Goal: Transaction & Acquisition: Book appointment/travel/reservation

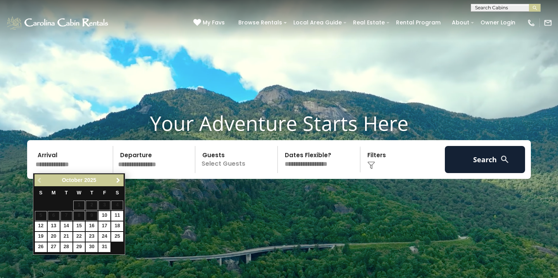
click at [119, 181] on span "Next" at bounding box center [118, 181] width 6 height 6
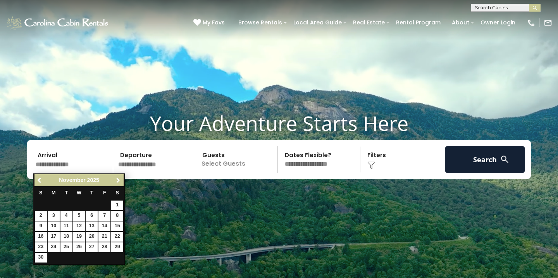
click at [119, 180] on span "Next" at bounding box center [118, 181] width 6 height 6
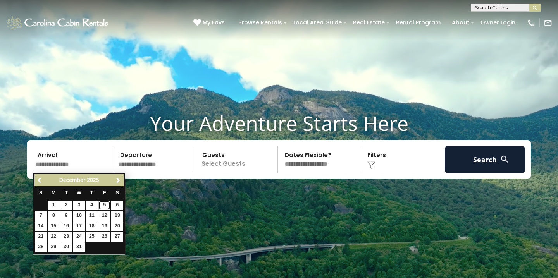
click at [104, 203] on link "5" at bounding box center [104, 206] width 12 height 10
type input "*******"
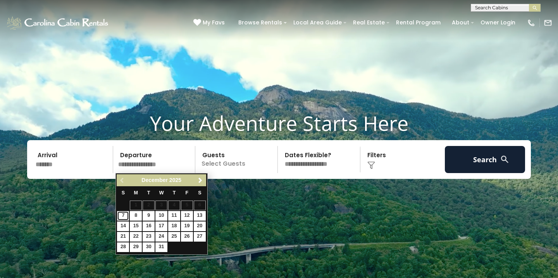
click at [124, 216] on link "7" at bounding box center [123, 216] width 12 height 10
type input "*******"
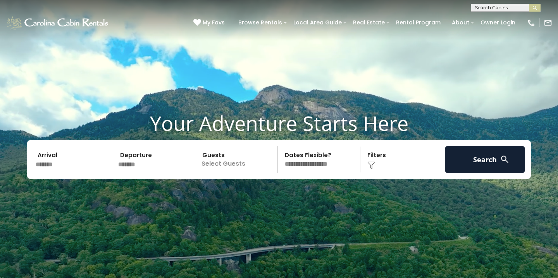
click at [233, 162] on p "Select Guests" at bounding box center [238, 159] width 80 height 27
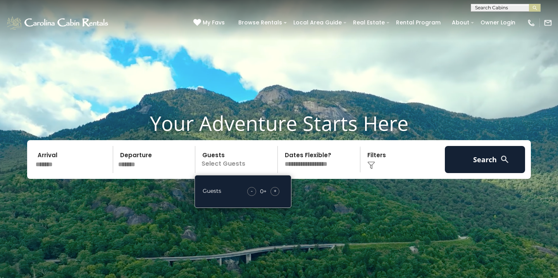
click at [277, 191] on div "+" at bounding box center [275, 191] width 9 height 9
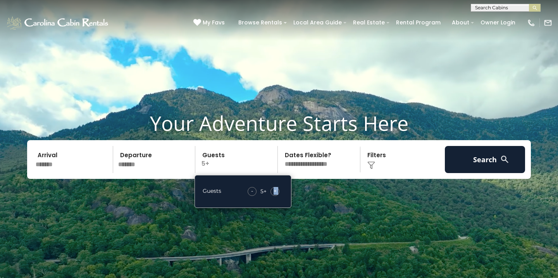
click at [277, 191] on div "+" at bounding box center [275, 191] width 9 height 9
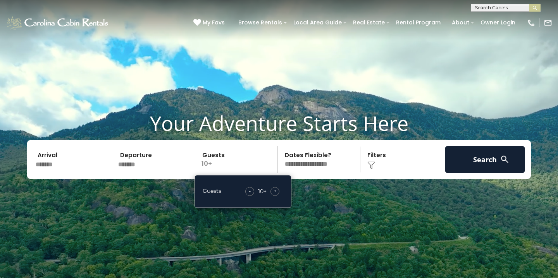
click at [336, 160] on select "**********" at bounding box center [320, 159] width 80 height 27
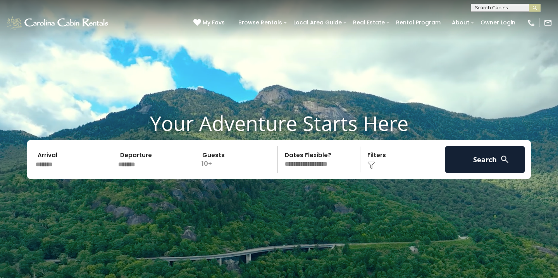
select select "*"
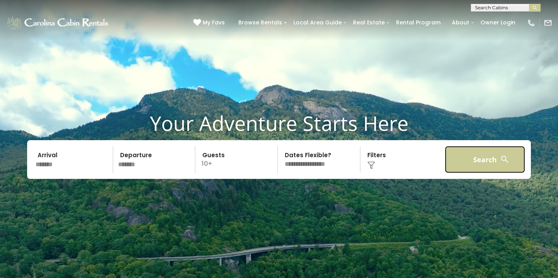
click at [473, 157] on button "Search" at bounding box center [485, 159] width 80 height 27
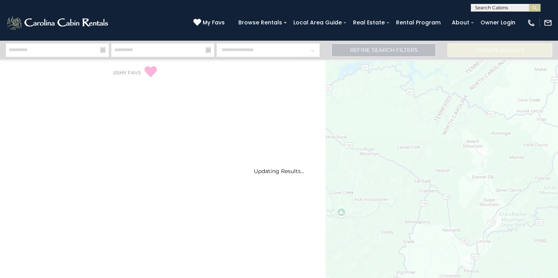
select select "*"
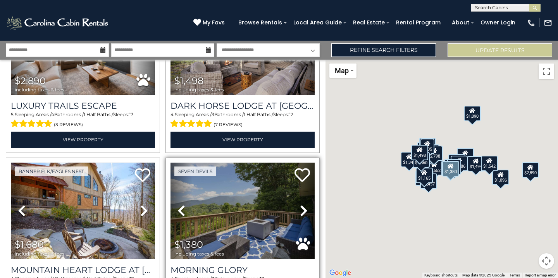
scroll to position [89, 0]
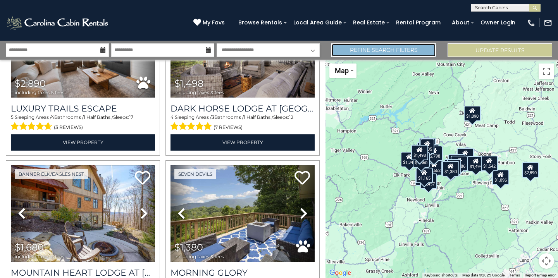
click at [395, 50] on link "Refine Search Filters" at bounding box center [384, 50] width 105 height 14
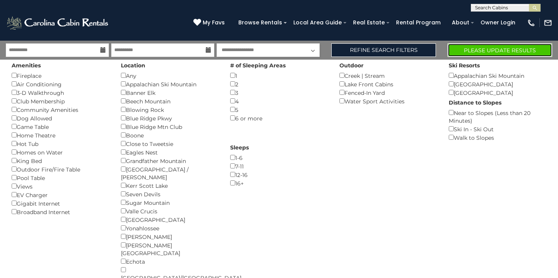
click at [523, 51] on button "Please Update Results" at bounding box center [500, 50] width 105 height 14
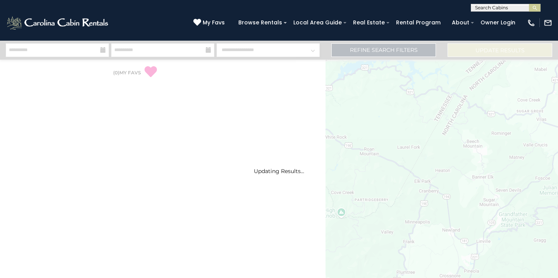
select select "*"
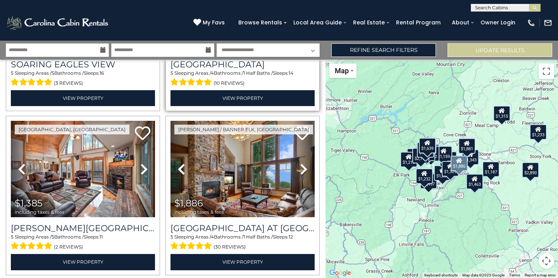
scroll to position [305, 0]
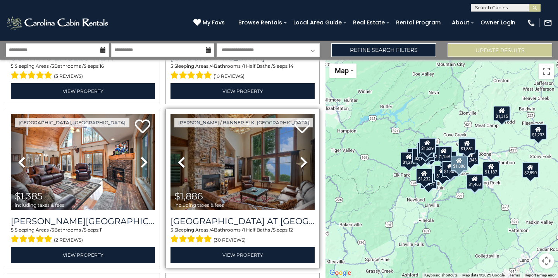
click at [304, 160] on icon at bounding box center [304, 162] width 8 height 12
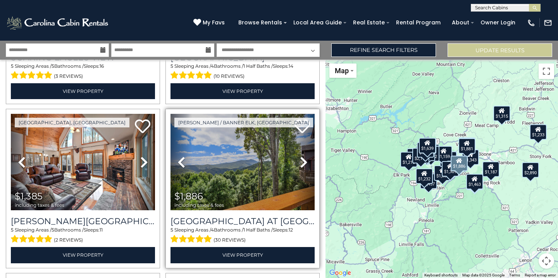
click at [304, 160] on icon at bounding box center [304, 162] width 8 height 12
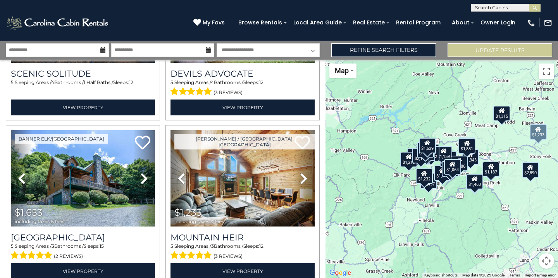
scroll to position [644, 0]
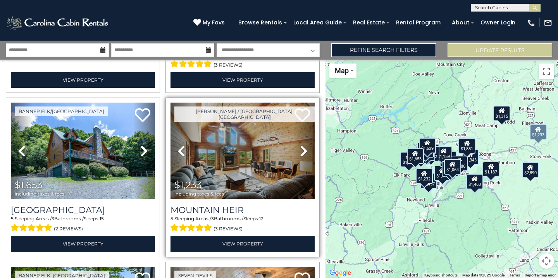
click at [304, 150] on icon at bounding box center [304, 151] width 8 height 12
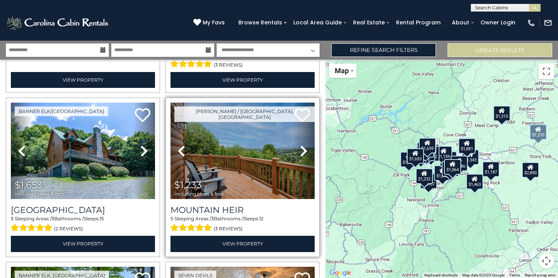
click at [304, 150] on icon at bounding box center [304, 151] width 8 height 12
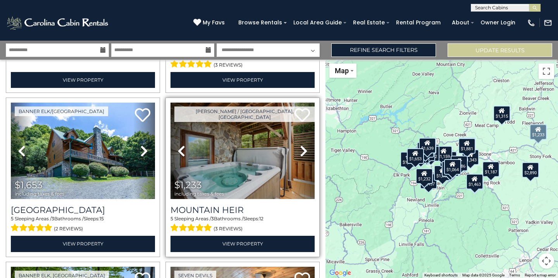
click at [304, 150] on icon at bounding box center [304, 151] width 8 height 12
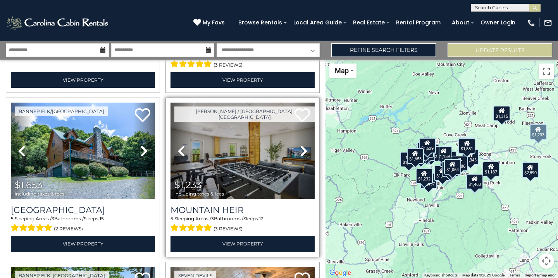
click at [304, 150] on icon at bounding box center [304, 151] width 8 height 12
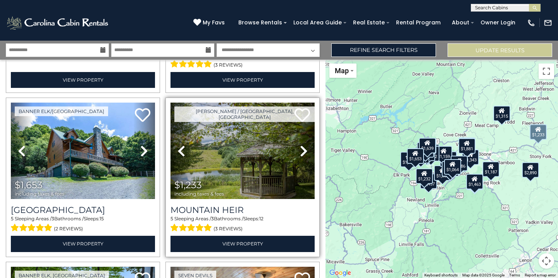
click at [304, 150] on icon at bounding box center [304, 151] width 8 height 12
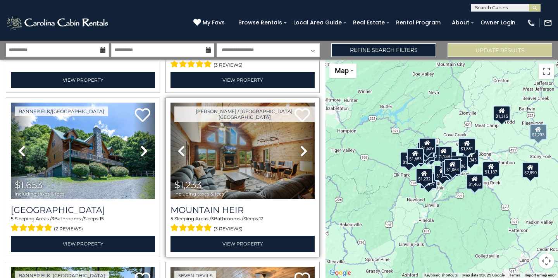
click at [304, 150] on icon at bounding box center [304, 151] width 8 height 12
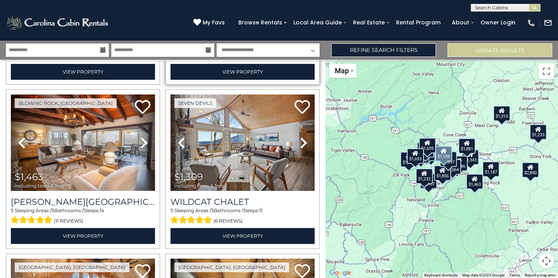
scroll to position [1315, 0]
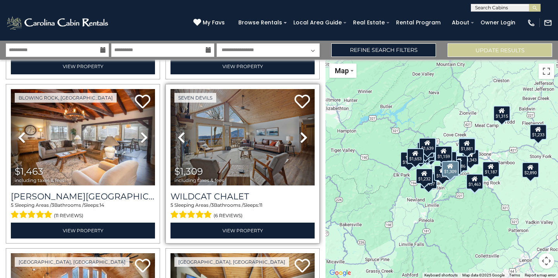
click at [305, 136] on icon at bounding box center [304, 137] width 8 height 12
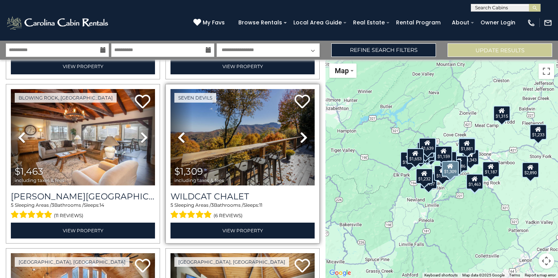
click at [305, 136] on icon at bounding box center [304, 137] width 8 height 12
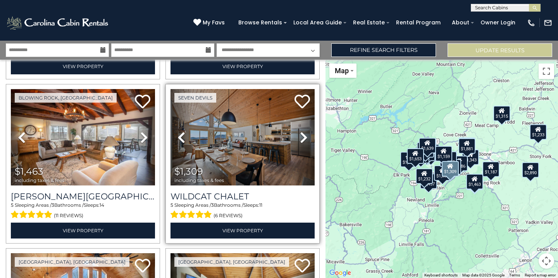
click at [305, 136] on icon at bounding box center [304, 137] width 8 height 12
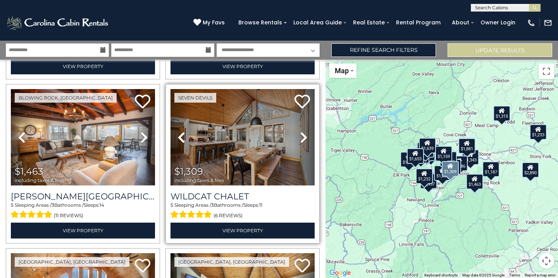
click at [305, 136] on icon at bounding box center [304, 137] width 8 height 12
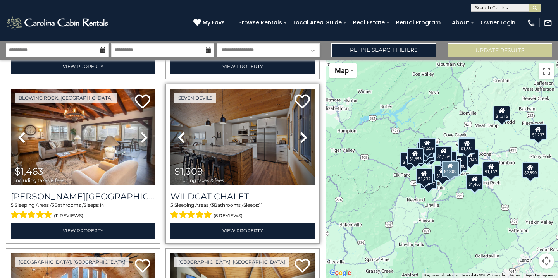
click at [305, 136] on icon at bounding box center [304, 137] width 8 height 12
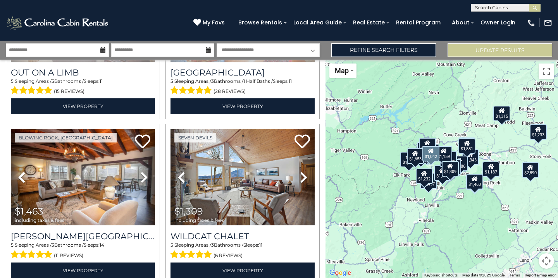
scroll to position [1261, 0]
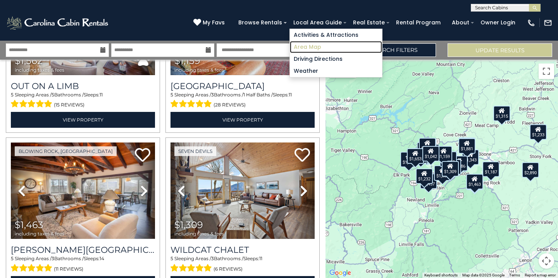
click at [366, 47] on link "Area Map" at bounding box center [336, 47] width 92 height 12
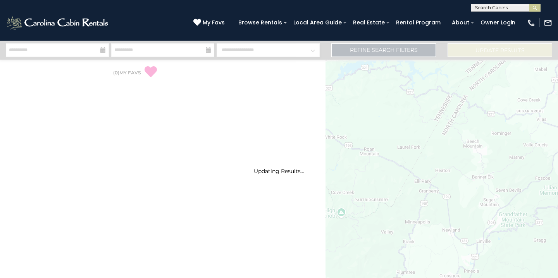
select select "*"
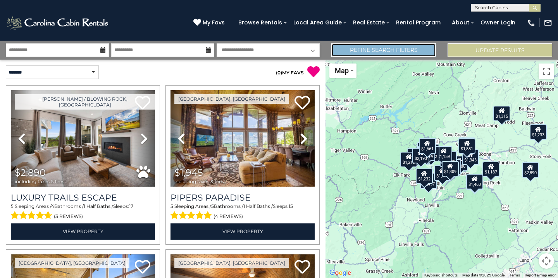
click at [385, 50] on link "Refine Search Filters" at bounding box center [384, 50] width 105 height 14
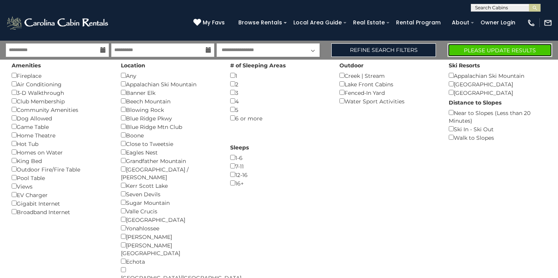
click at [515, 47] on button "Please Update Results" at bounding box center [500, 50] width 105 height 14
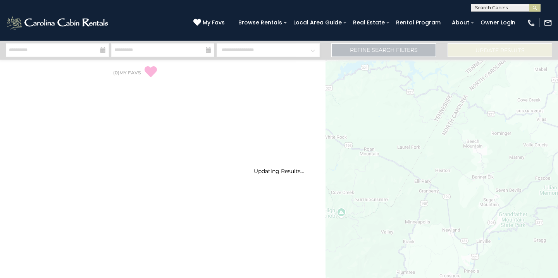
select select "*"
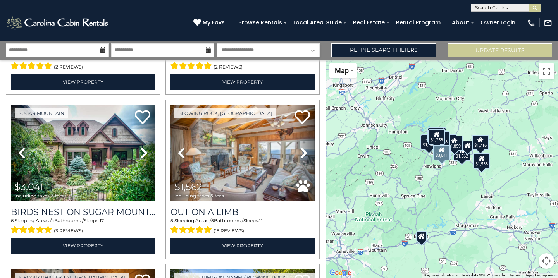
scroll to position [644, 0]
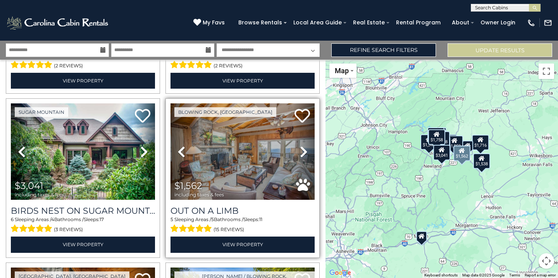
click at [310, 149] on link "Next" at bounding box center [304, 152] width 22 height 97
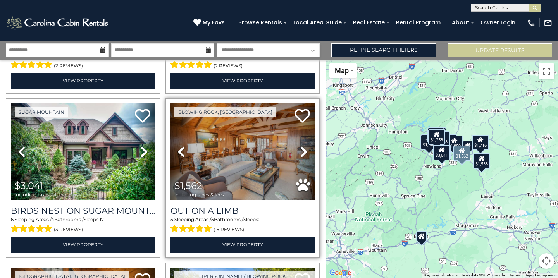
click at [310, 149] on link "Next" at bounding box center [304, 152] width 22 height 97
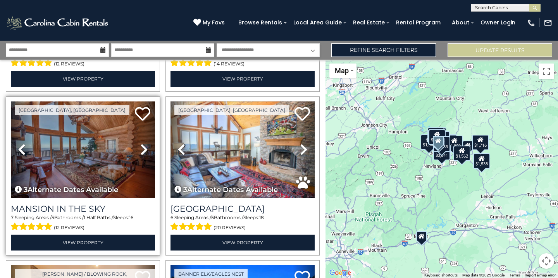
scroll to position [1453, 0]
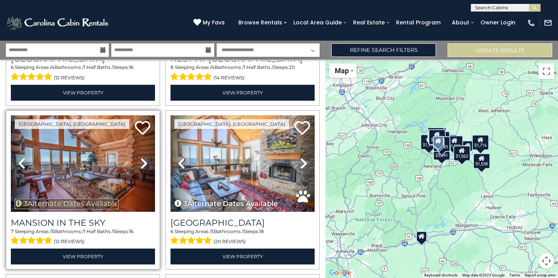
click at [51, 204] on button "3 Alternate Dates Available" at bounding box center [67, 204] width 104 height 10
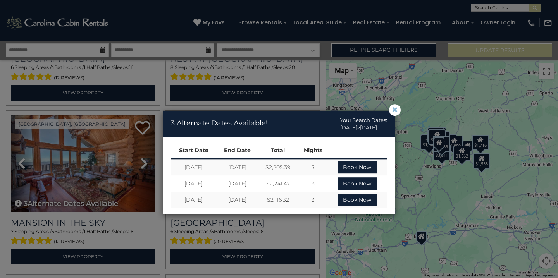
click at [399, 108] on button "×" at bounding box center [395, 110] width 12 height 12
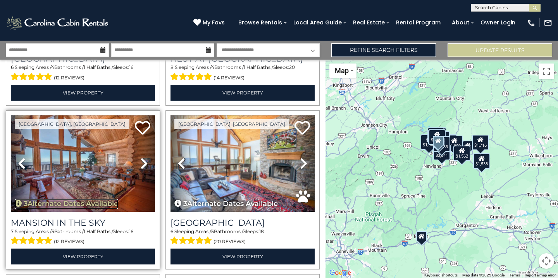
click at [107, 202] on button "3 Alternate Dates Available" at bounding box center [67, 204] width 104 height 10
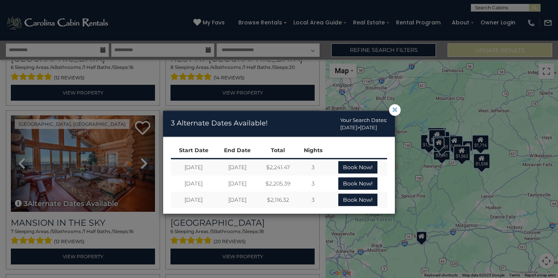
click at [396, 110] on span "×" at bounding box center [395, 110] width 7 height 0
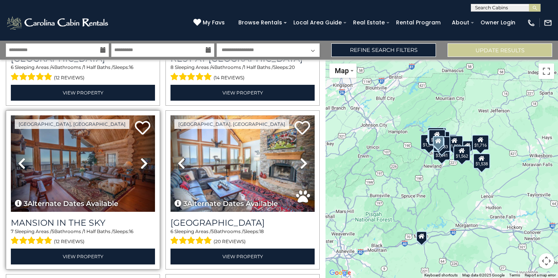
click at [140, 164] on link "Next" at bounding box center [144, 164] width 22 height 97
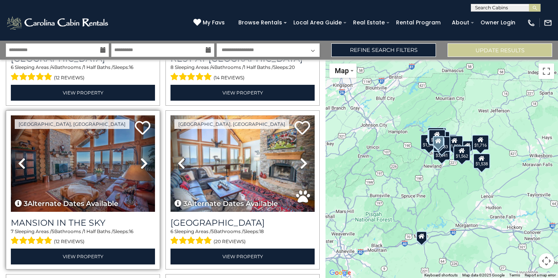
click at [140, 164] on link "Next" at bounding box center [144, 164] width 22 height 97
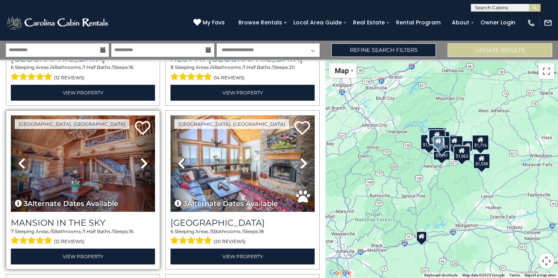
click at [140, 164] on link "Next" at bounding box center [144, 164] width 22 height 97
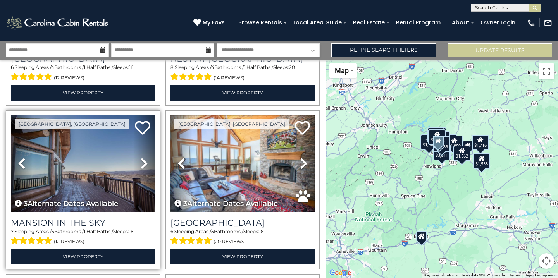
click at [140, 164] on link "Next" at bounding box center [144, 164] width 22 height 97
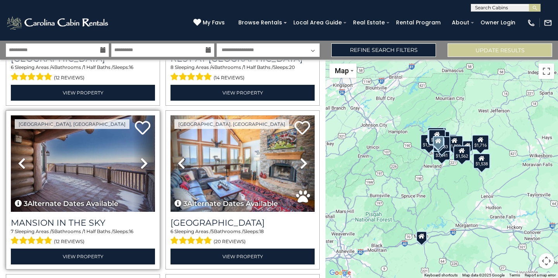
click at [140, 164] on link "Next" at bounding box center [144, 164] width 22 height 97
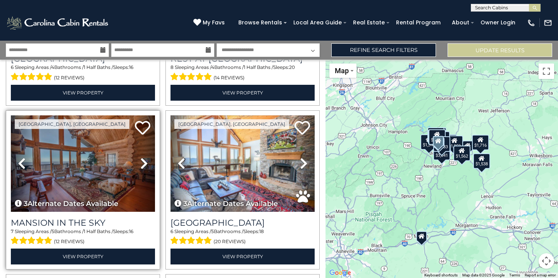
click at [140, 164] on link "Next" at bounding box center [144, 164] width 22 height 97
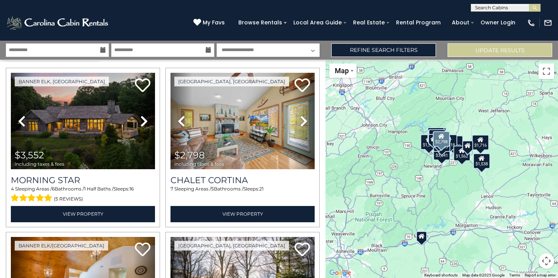
scroll to position [0, 0]
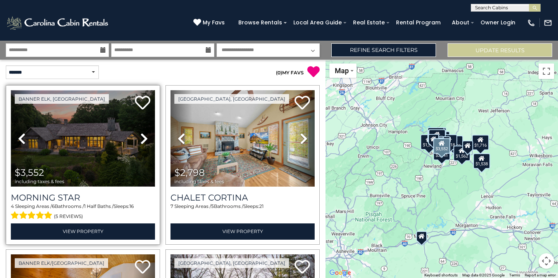
click at [98, 139] on img at bounding box center [83, 138] width 144 height 97
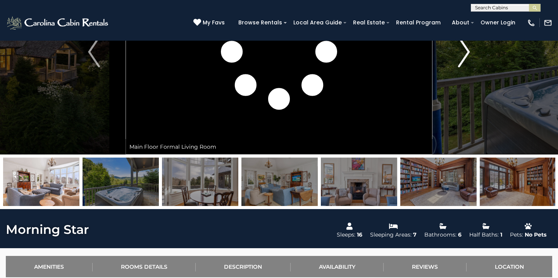
scroll to position [92, 0]
